Goal: Transaction & Acquisition: Purchase product/service

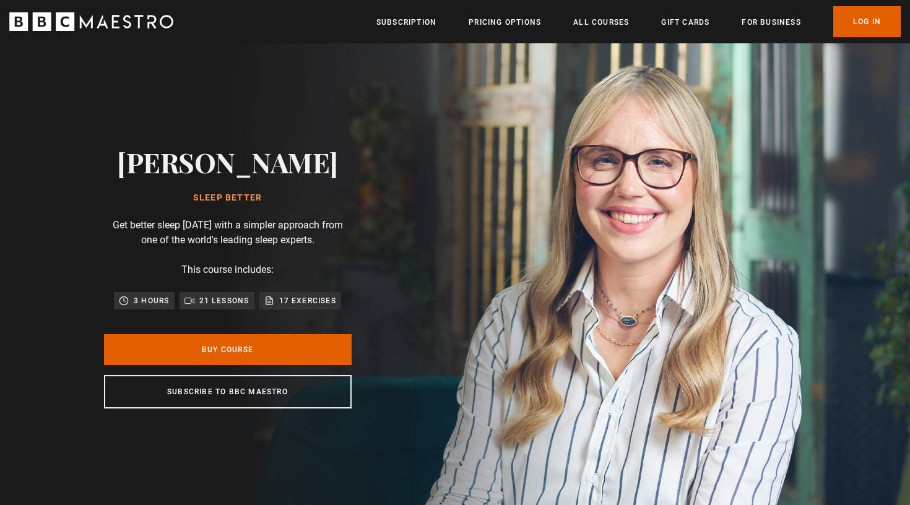
click at [664, 292] on img at bounding box center [498, 277] width 910 height 468
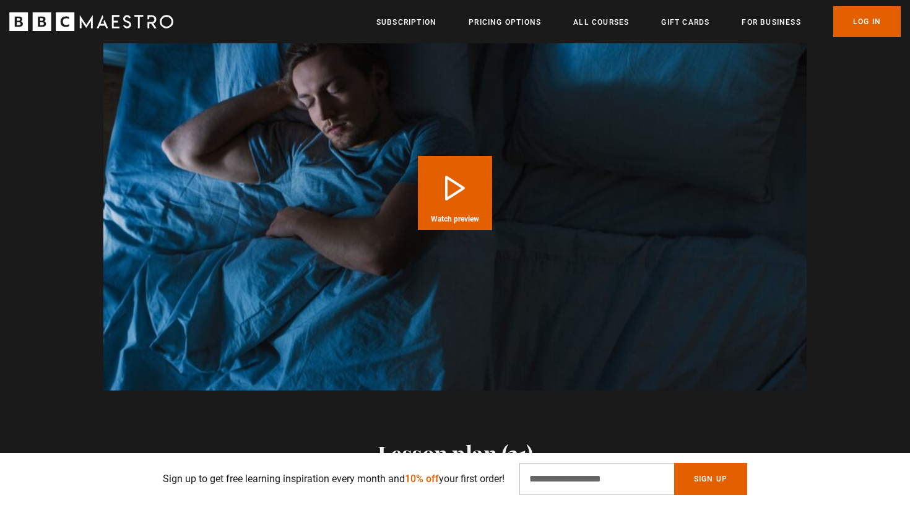
scroll to position [1231, 0]
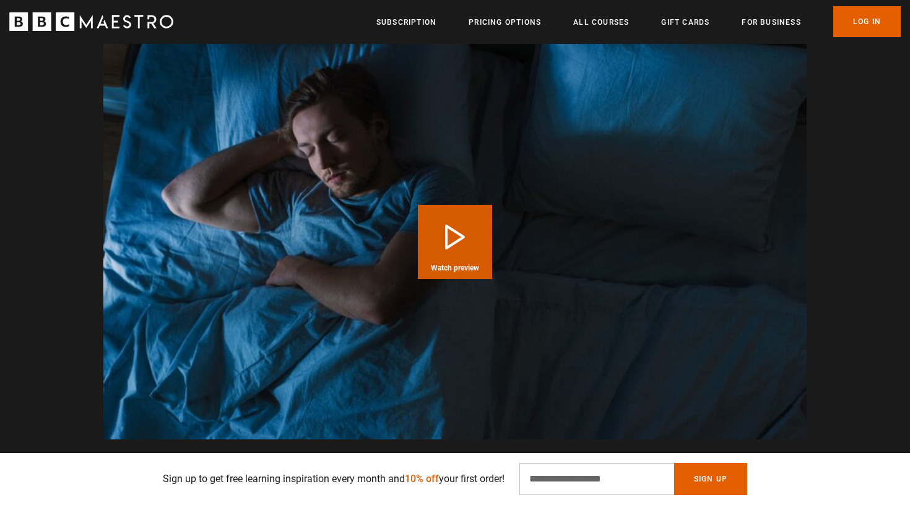
click at [456, 241] on button "Play Course overview for Sleep Better with Stephanie Romiszewski Watch preview" at bounding box center [455, 242] width 74 height 74
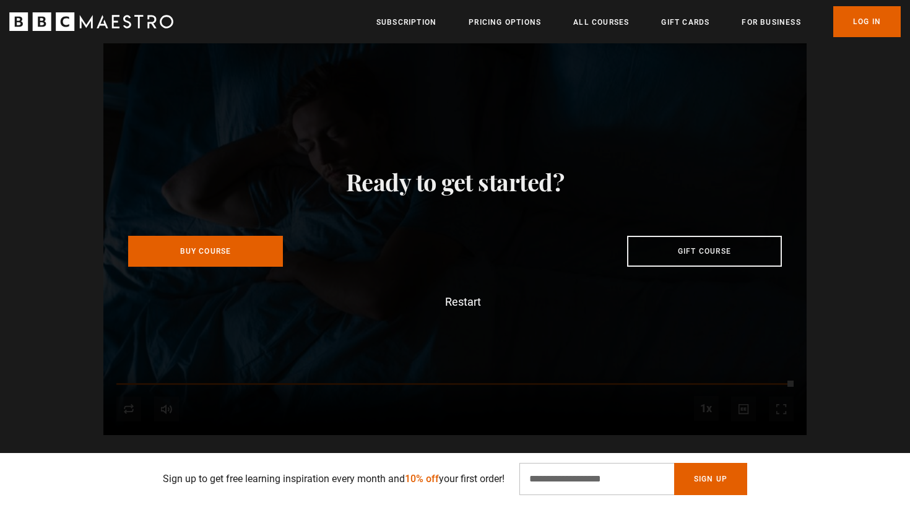
scroll to position [0, 324]
click at [563, 480] on input "Email Address" at bounding box center [596, 479] width 155 height 32
paste input "**********"
type input "**********"
click at [712, 481] on button "Sign Up" at bounding box center [710, 479] width 73 height 32
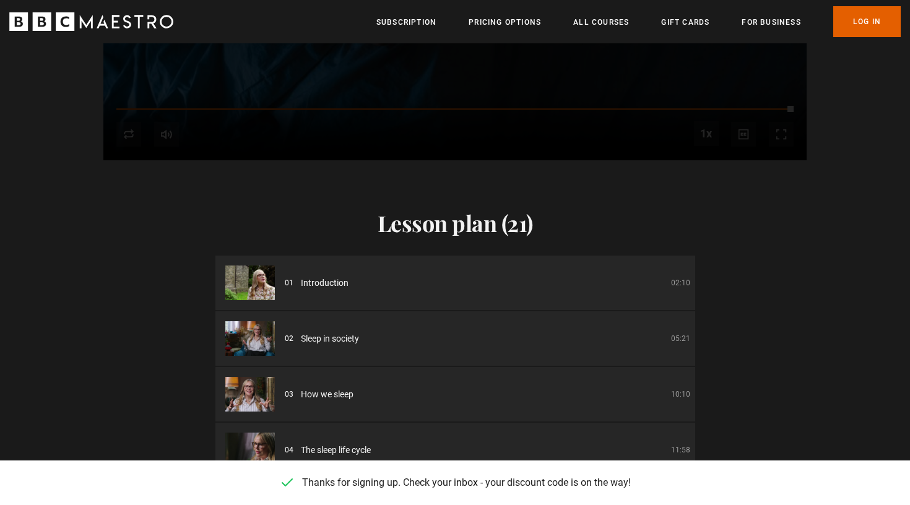
scroll to position [0, 1460]
click at [498, 26] on link "Pricing Options" at bounding box center [505, 22] width 72 height 12
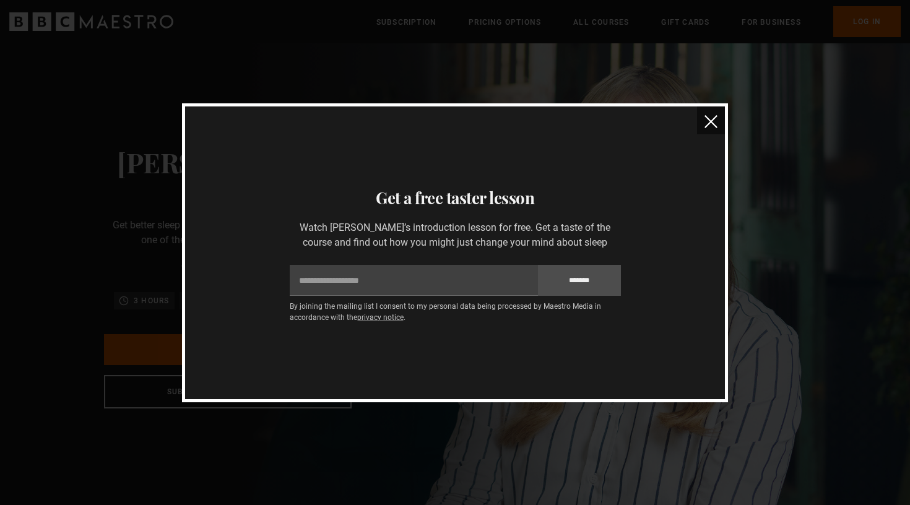
click at [712, 124] on img "close" at bounding box center [710, 121] width 13 height 13
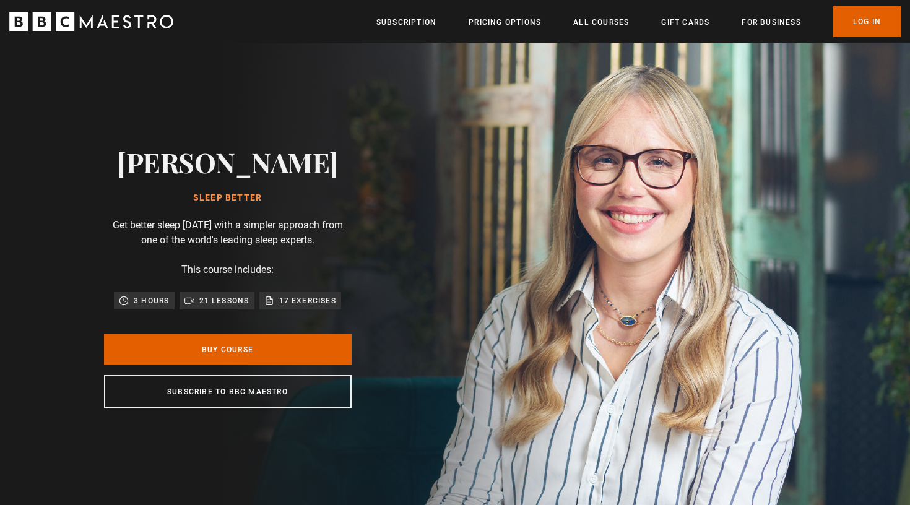
scroll to position [0, 487]
